Goal: Register for event/course

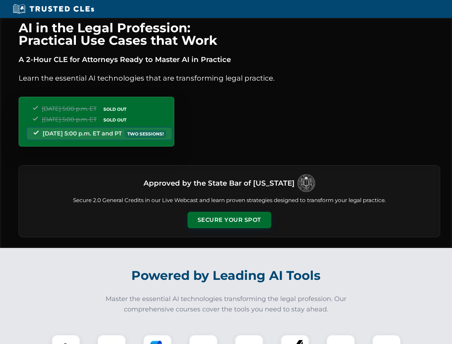
click at [229, 220] on button "Secure Your Spot" at bounding box center [230, 220] width 84 height 16
click at [66, 339] on img at bounding box center [65, 348] width 21 height 21
click at [112, 339] on div at bounding box center [111, 348] width 29 height 29
